Goal: Book appointment/travel/reservation

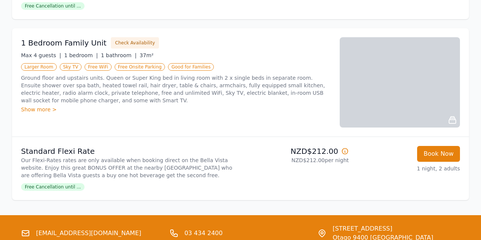
scroll to position [644, 0]
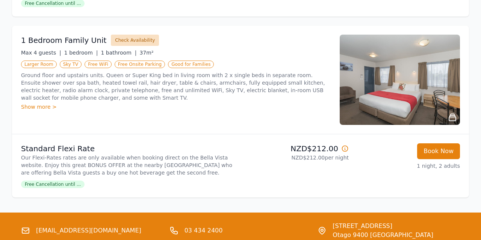
click at [139, 37] on button "Check Availability" at bounding box center [135, 40] width 48 height 11
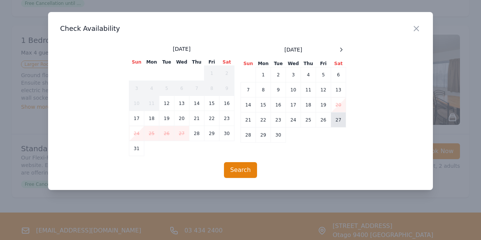
click at [337, 119] on td "27" at bounding box center [338, 119] width 15 height 15
click at [247, 134] on td "28" at bounding box center [248, 134] width 15 height 15
click at [238, 168] on button "Search" at bounding box center [240, 170] width 33 height 16
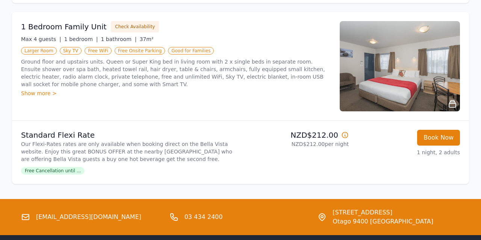
scroll to position [653, 0]
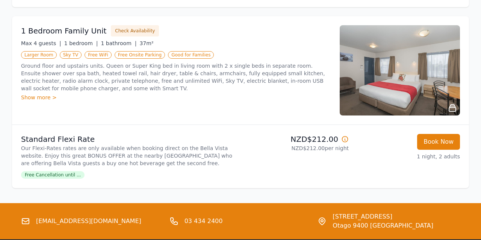
click at [389, 67] on img at bounding box center [399, 70] width 120 height 90
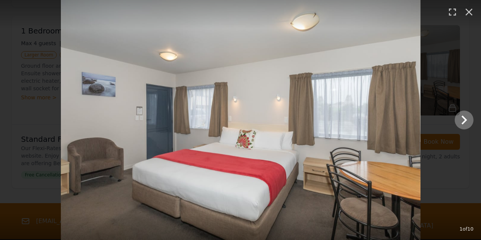
click at [463, 119] on icon "Show slide 2 of 10" at bounding box center [464, 120] width 18 height 18
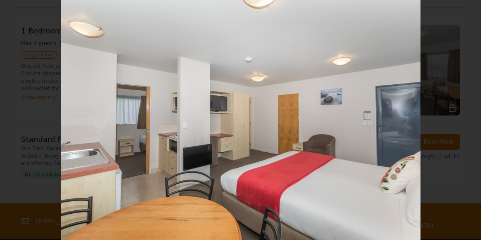
click at [463, 119] on icon "Show slide 3 of 10" at bounding box center [464, 120] width 18 height 18
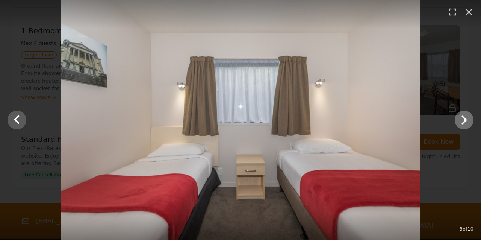
click at [463, 119] on icon "Show slide 4 of 10" at bounding box center [464, 120] width 18 height 18
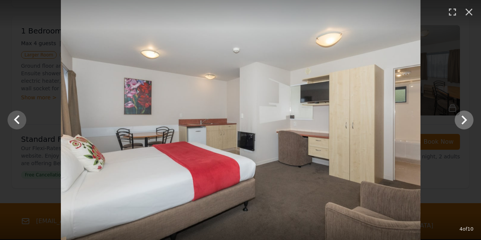
click at [463, 119] on icon "Show slide 5 of 10" at bounding box center [464, 120] width 18 height 18
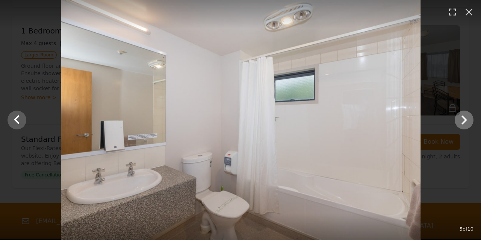
click at [463, 119] on icon "Show slide 6 of 10" at bounding box center [464, 120] width 18 height 18
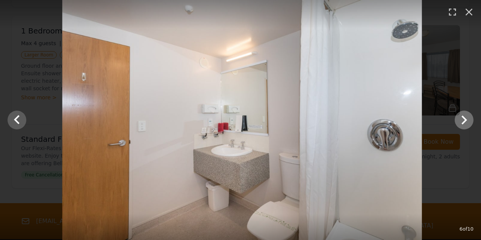
click at [463, 119] on icon "Show slide 7 of 10" at bounding box center [464, 120] width 18 height 18
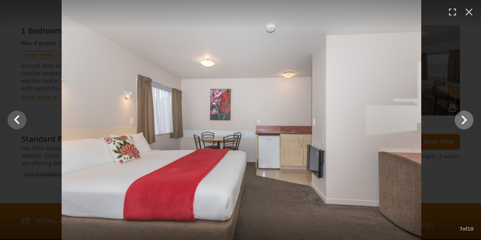
click at [463, 119] on icon "Show slide 8 of 10" at bounding box center [464, 120] width 18 height 18
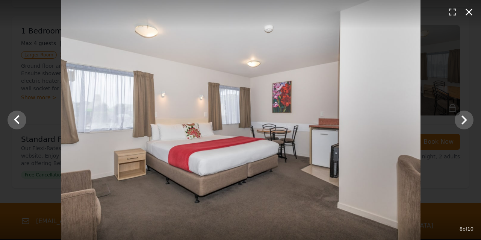
click at [469, 11] on icon "button" at bounding box center [469, 12] width 12 height 12
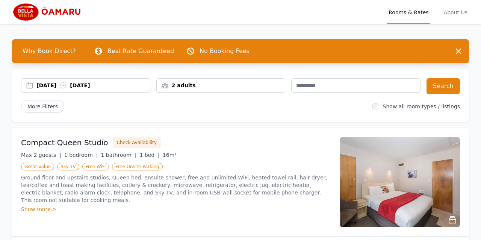
scroll to position [0, 0]
